Goal: Find specific page/section: Find specific page/section

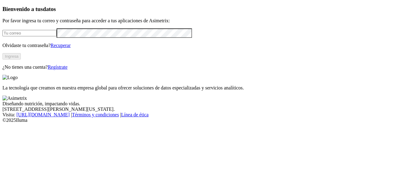
type input "oneliaargueta1992@gmail.com"
click at [21, 60] on button "Ingresa" at bounding box center [11, 56] width 18 height 6
click at [146, 70] on div "Bienvenido a tus datos Por favor ingresa tu correo y contraseña para acceder a …" at bounding box center [201, 38] width 398 height 64
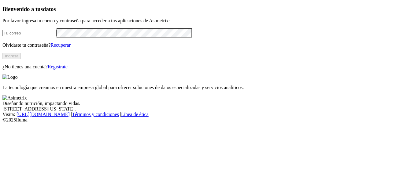
type input "[EMAIL_ADDRESS][DOMAIN_NAME]"
click at [21, 59] on button "Ingresa" at bounding box center [11, 56] width 18 height 6
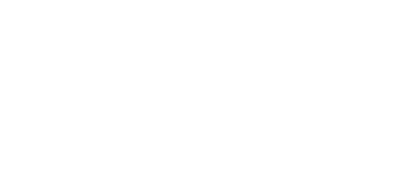
scroll to position [56, 0]
drag, startPoint x: 144, startPoint y: 83, endPoint x: 147, endPoint y: 26, distance: 56.7
drag, startPoint x: 146, startPoint y: 123, endPoint x: 172, endPoint y: 147, distance: 36.4
drag, startPoint x: 141, startPoint y: 58, endPoint x: 142, endPoint y: 101, distance: 42.8
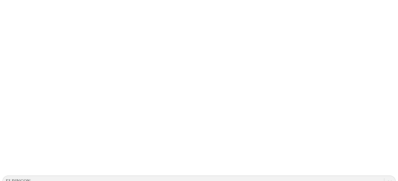
drag, startPoint x: 136, startPoint y: 85, endPoint x: 176, endPoint y: 43, distance: 57.1
